Goal: Find contact information: Obtain details needed to contact an individual or organization

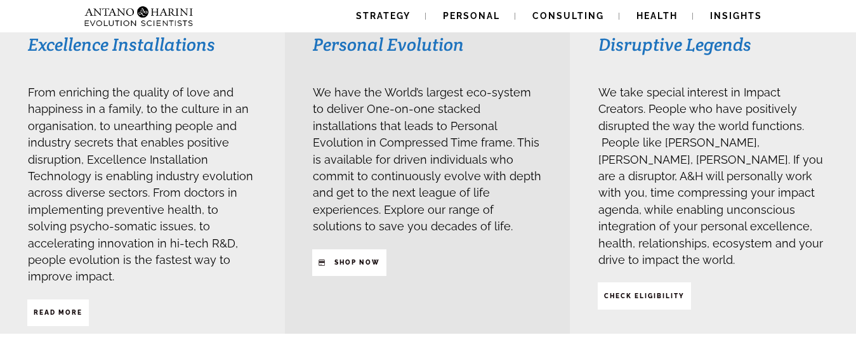
scroll to position [343, 0]
drag, startPoint x: 28, startPoint y: 93, endPoint x: 178, endPoint y: 88, distance: 150.6
click at [178, 88] on span "From enriching the quality of love and happiness in a family, to the culture in…" at bounding box center [140, 183] width 225 height 197
drag, startPoint x: 98, startPoint y: 107, endPoint x: 0, endPoint y: 97, distance: 98.3
click at [0, 97] on div "Excellence Installations From enriching the quality of love and happiness in a …" at bounding box center [142, 178] width 285 height 309
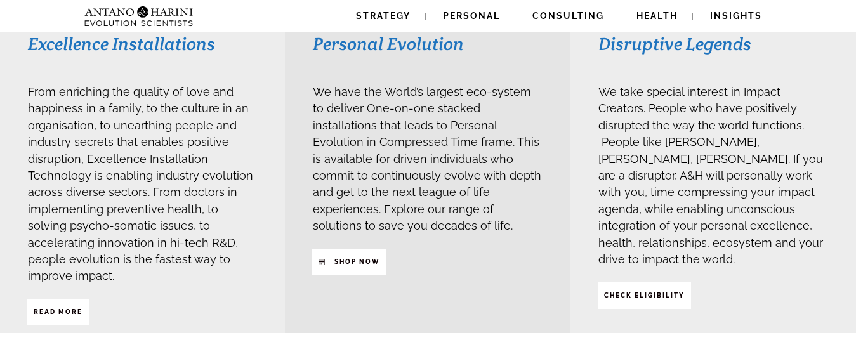
drag, startPoint x: 57, startPoint y: 159, endPoint x: 36, endPoint y: 170, distance: 23.3
click at [36, 170] on span "From enriching the quality of love and happiness in a family, to the culture in…" at bounding box center [140, 183] width 225 height 197
click at [119, 210] on span "From enriching the quality of love and happiness in a family, to the culture in…" at bounding box center [140, 183] width 225 height 197
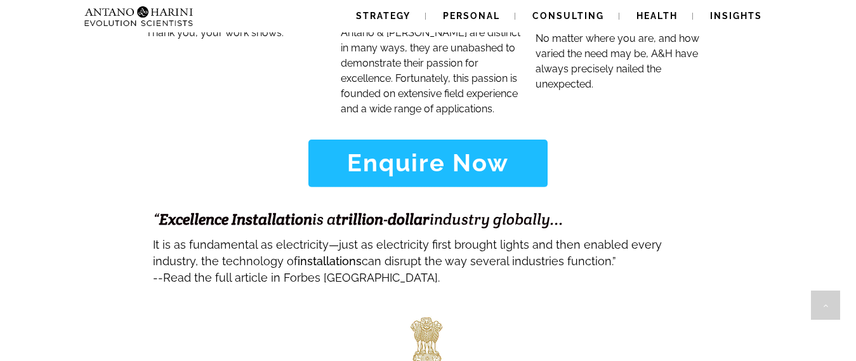
scroll to position [5143, 0]
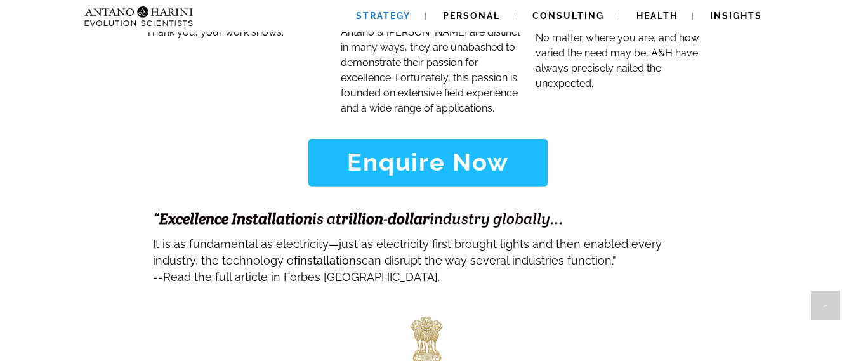
click at [394, 18] on span "Strategy" at bounding box center [383, 16] width 55 height 10
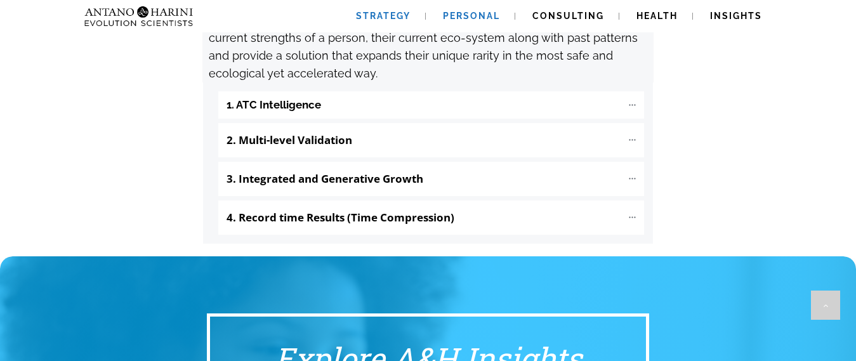
click at [479, 11] on link "Personal" at bounding box center [472, 16] width 88 height 32
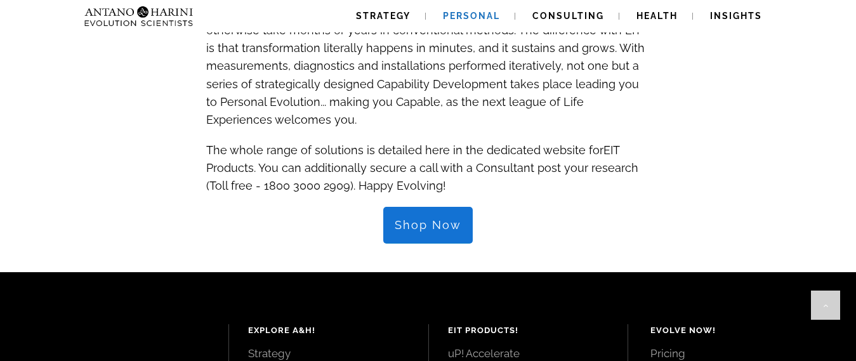
scroll to position [1371, 0]
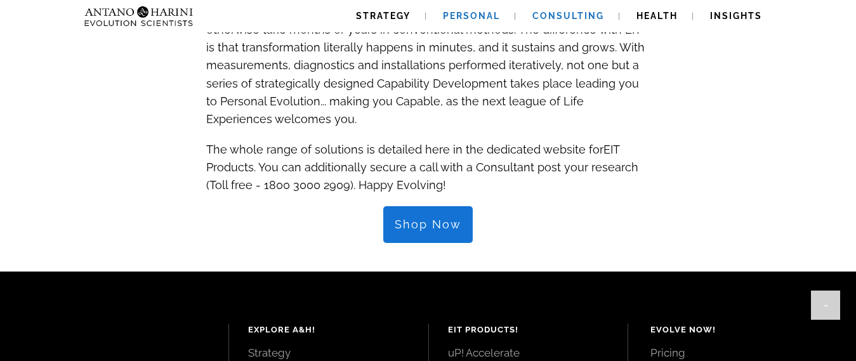
click at [568, 17] on span "Consulting" at bounding box center [569, 16] width 72 height 10
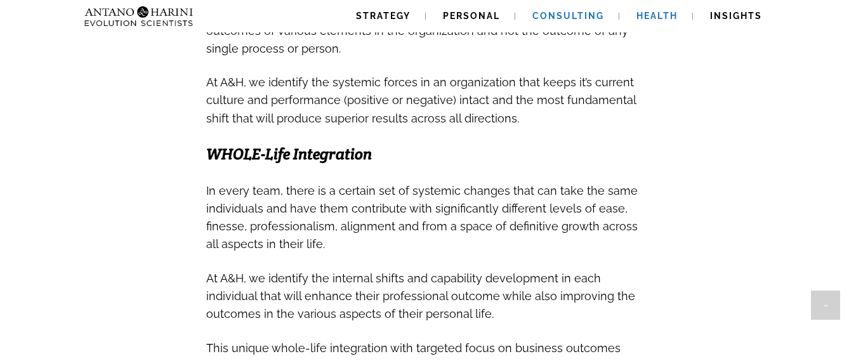
scroll to position [571, 0]
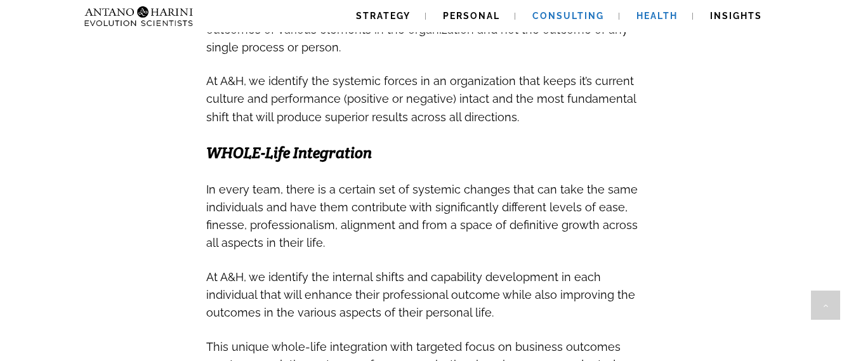
click at [655, 15] on span "Health" at bounding box center [657, 16] width 41 height 10
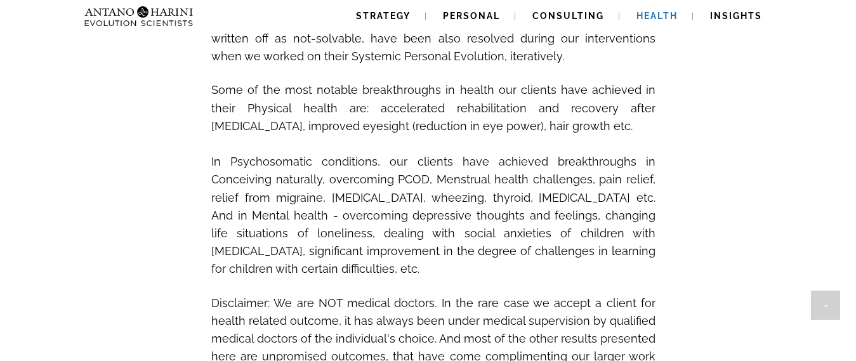
scroll to position [1143, 0]
click at [742, 19] on span "Insights" at bounding box center [736, 16] width 52 height 10
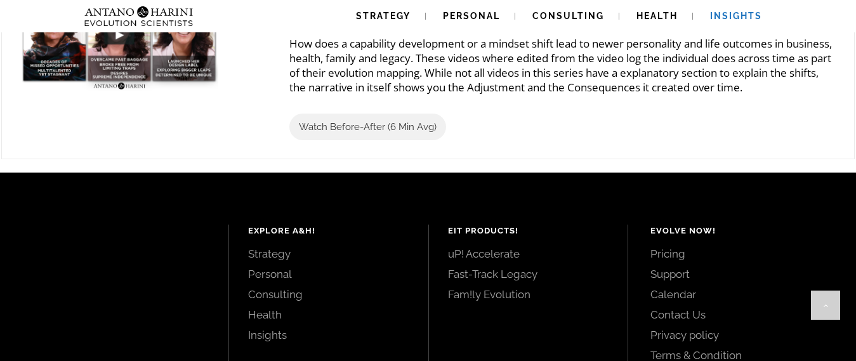
scroll to position [1745, 0]
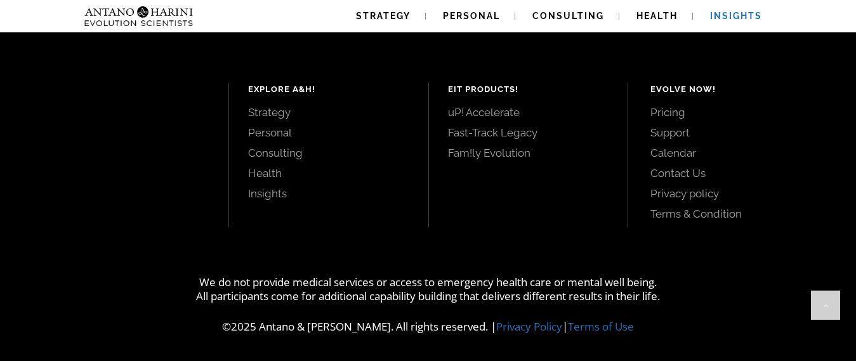
click at [672, 107] on link "Pricing" at bounding box center [739, 112] width 177 height 14
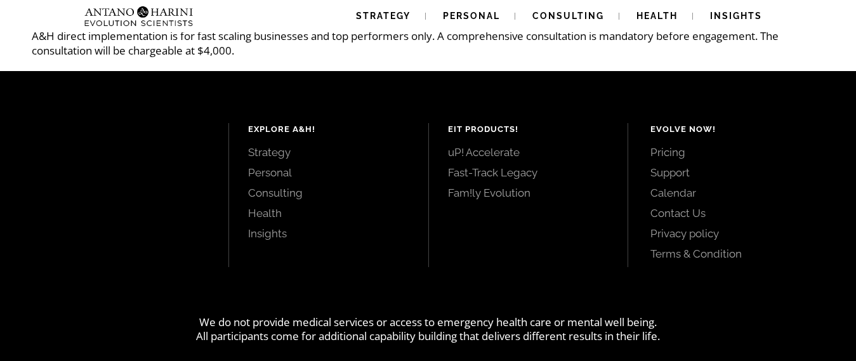
scroll to position [343, 0]
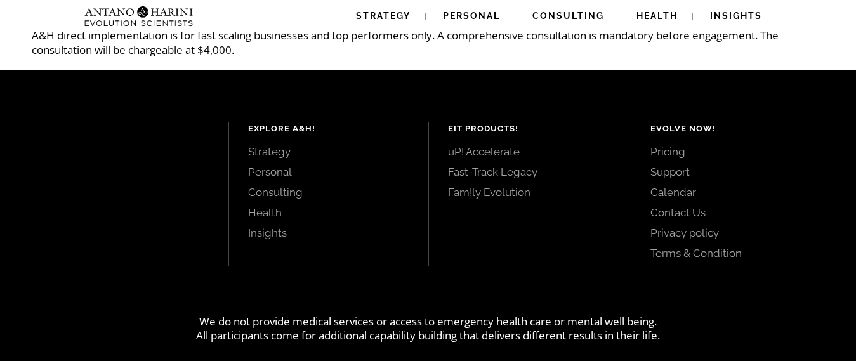
click at [698, 211] on link "Contact Us" at bounding box center [739, 213] width 177 height 14
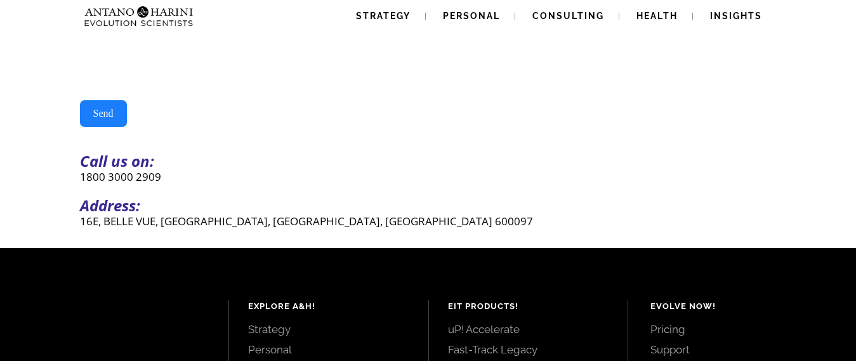
scroll to position [308, 0]
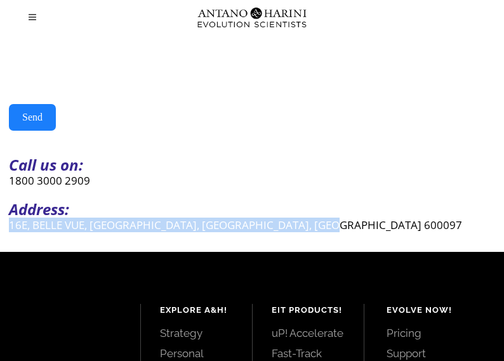
drag, startPoint x: 12, startPoint y: 235, endPoint x: 352, endPoint y: 238, distance: 340.3
click at [352, 232] on p "16E, BELLE VUE, [GEOGRAPHIC_DATA], [GEOGRAPHIC_DATA], [GEOGRAPHIC_DATA] 600097" at bounding box center [252, 225] width 486 height 15
copy p "16E, BELLE VUE, [GEOGRAPHIC_DATA], [GEOGRAPHIC_DATA], [GEOGRAPHIC_DATA] 600097"
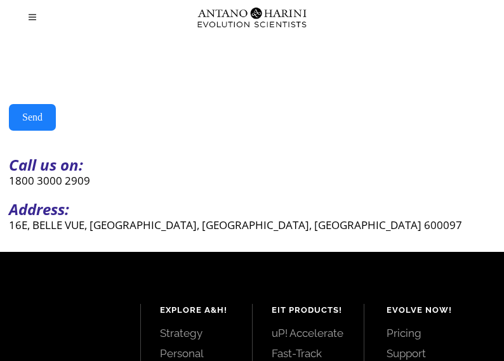
click at [272, 172] on p "Call us on:" at bounding box center [252, 164] width 486 height 15
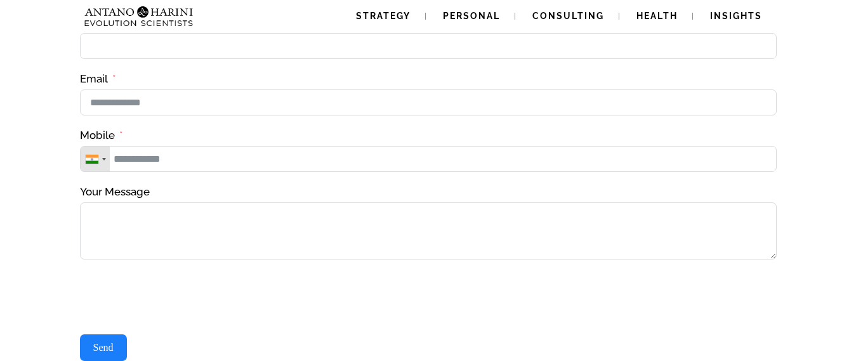
scroll to position [0, 0]
